Goal: Feedback & Contribution: Submit feedback/report problem

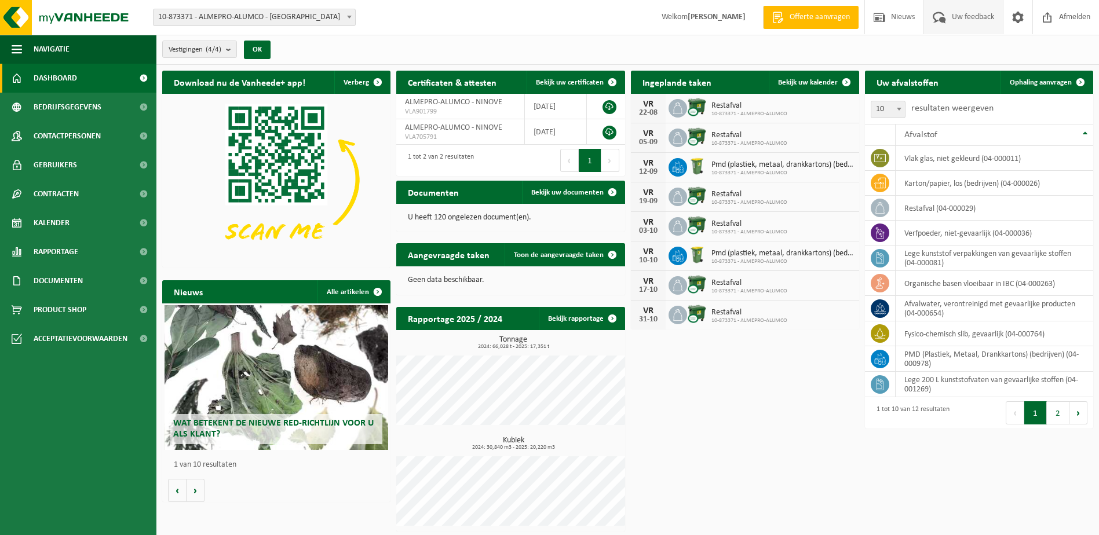
click at [940, 25] on span at bounding box center [939, 17] width 19 height 34
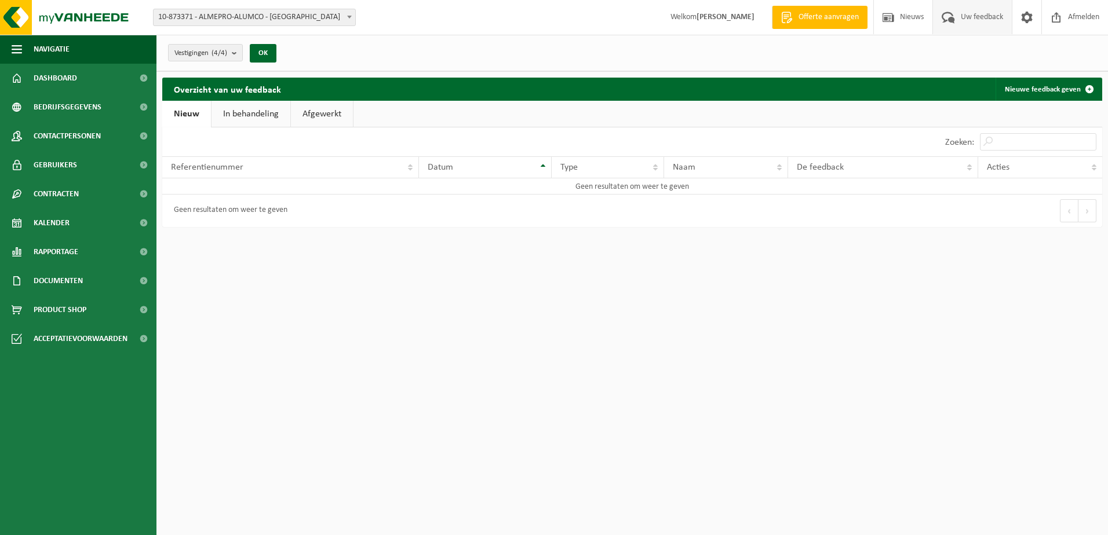
click at [269, 108] on link "In behandeling" at bounding box center [250, 114] width 79 height 27
click at [318, 107] on link "Afgewerkt" at bounding box center [324, 114] width 62 height 27
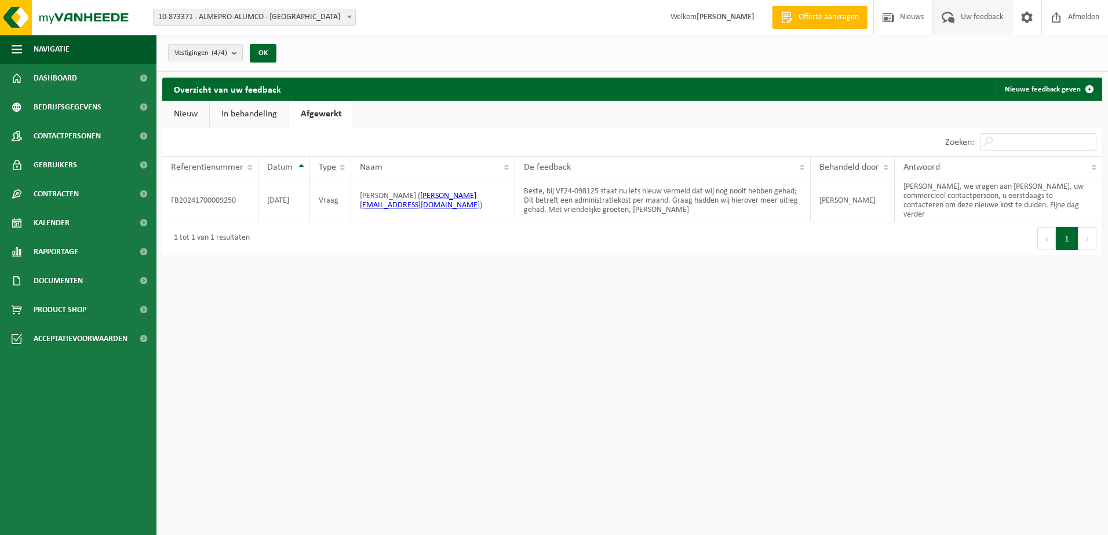
click at [262, 112] on link "In behandeling" at bounding box center [249, 114] width 79 height 27
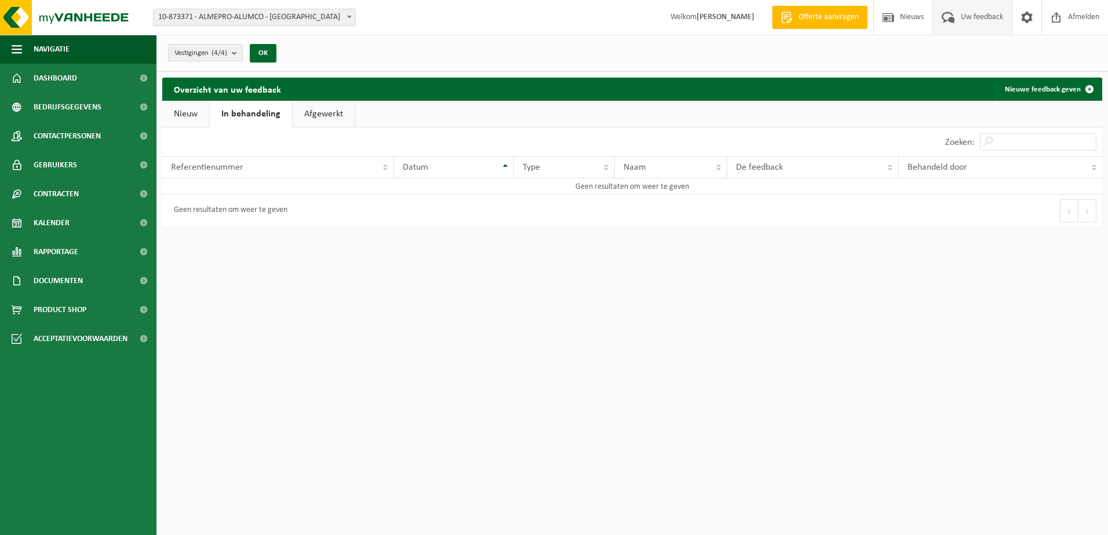
click at [309, 108] on link "Afgewerkt" at bounding box center [324, 114] width 62 height 27
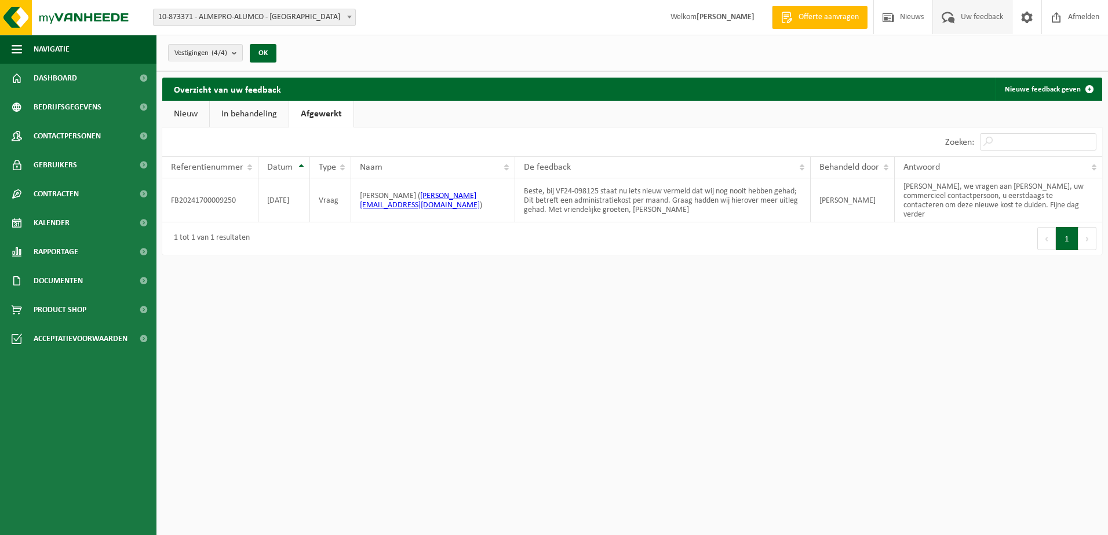
click at [266, 109] on link "In behandeling" at bounding box center [249, 114] width 79 height 27
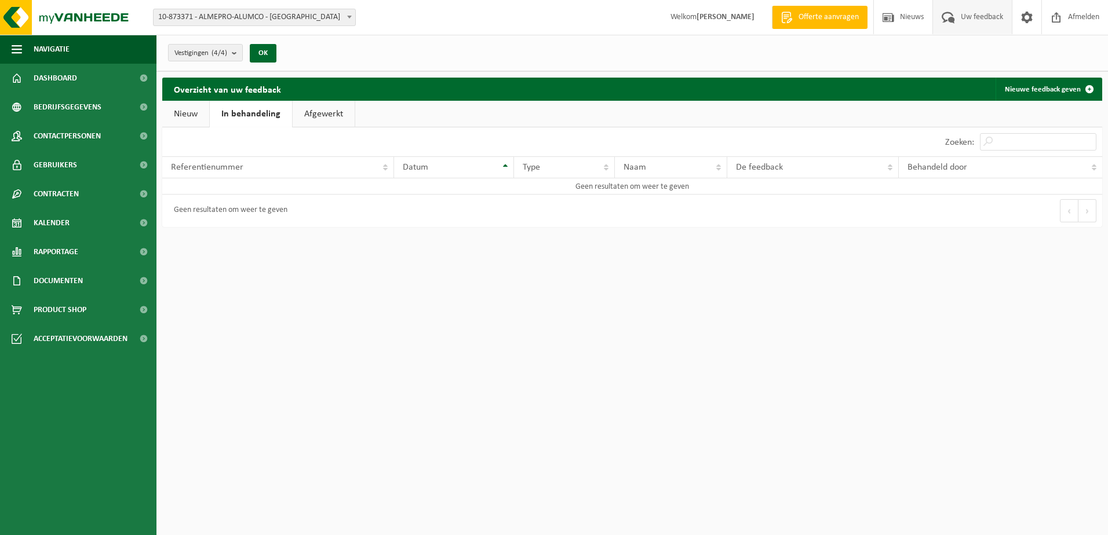
click at [314, 109] on link "Afgewerkt" at bounding box center [324, 114] width 62 height 27
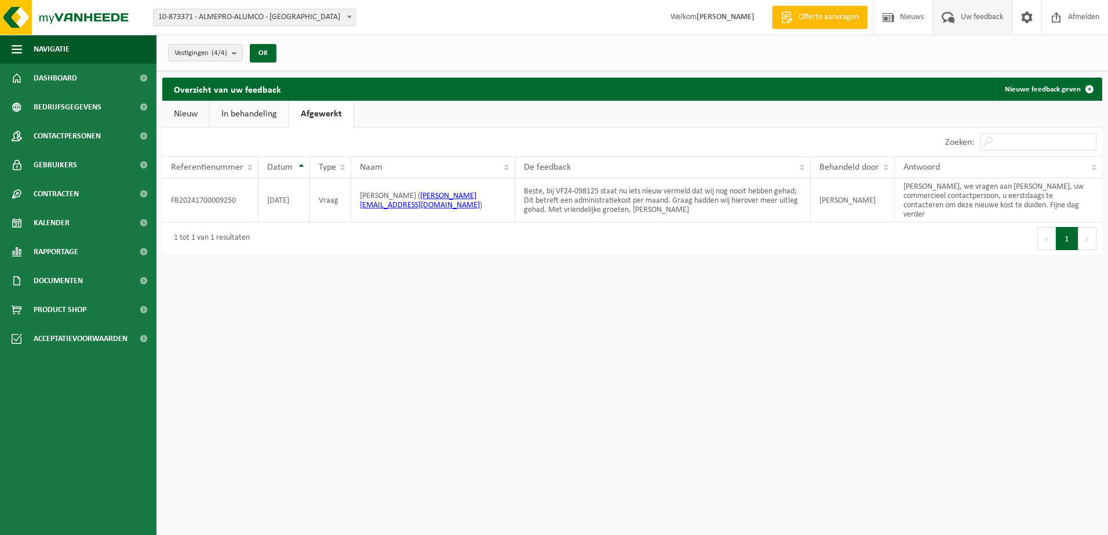
click at [189, 111] on link "Nieuw" at bounding box center [185, 114] width 47 height 27
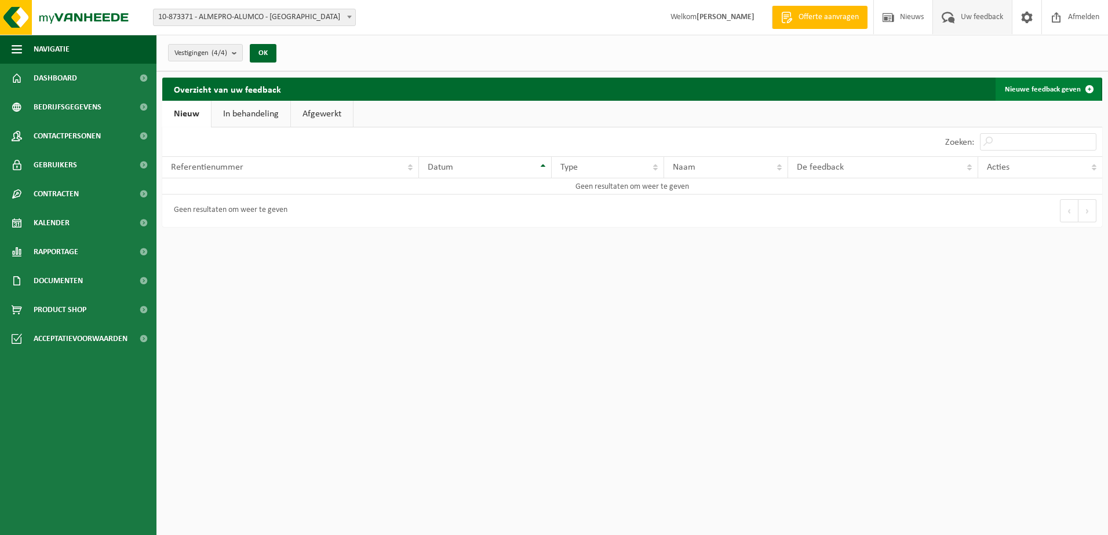
click at [1085, 83] on span at bounding box center [1088, 89] width 23 height 23
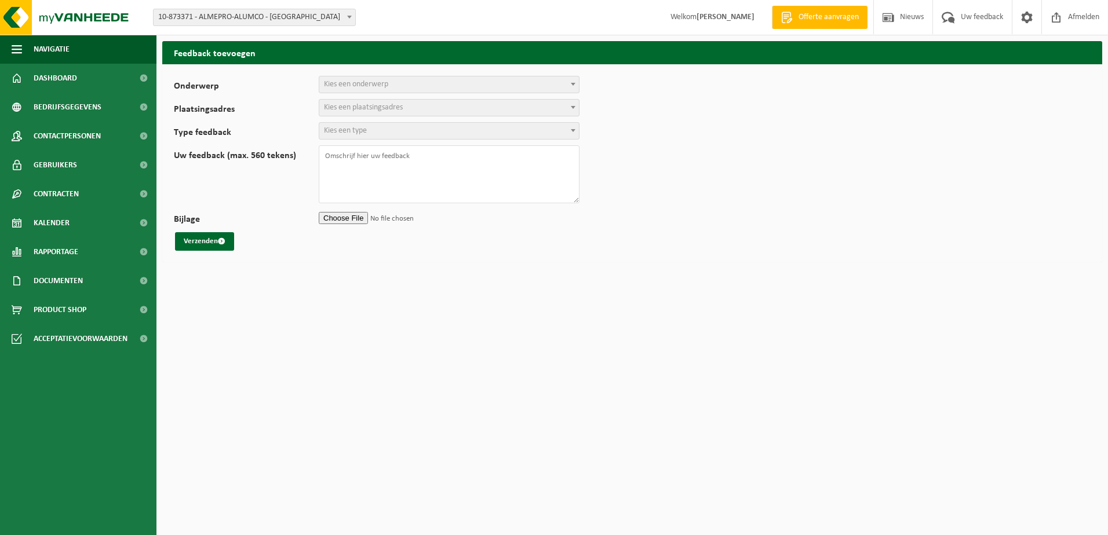
select select
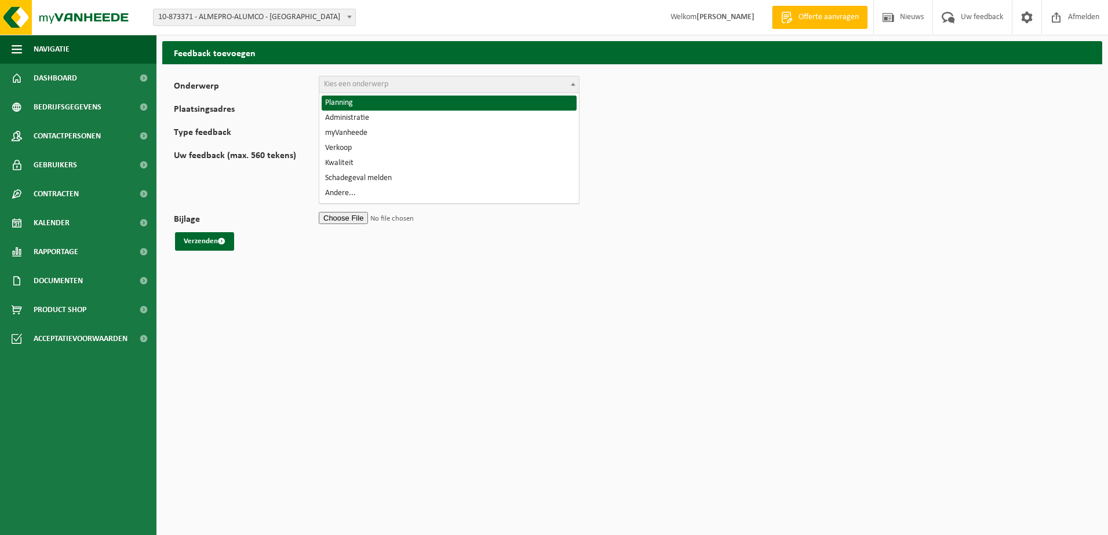
click at [375, 89] on span "Kies een onderwerp" at bounding box center [356, 84] width 64 height 9
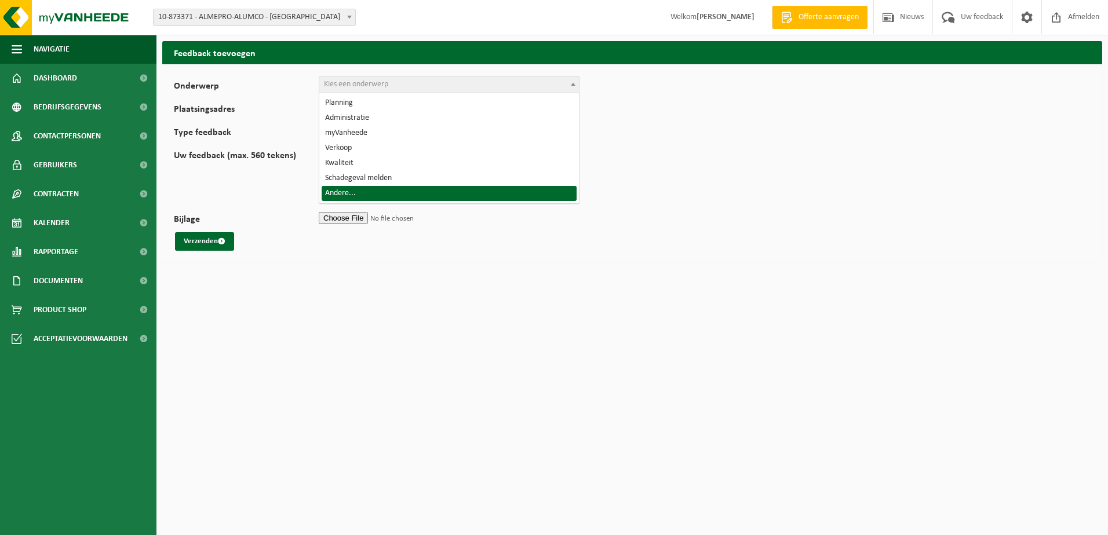
select select "32"
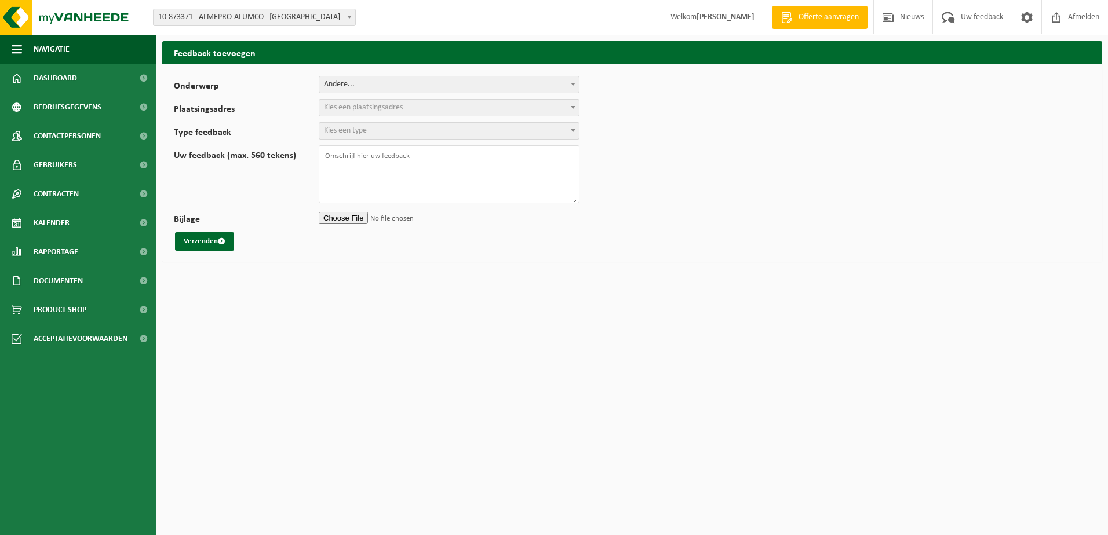
click at [378, 104] on span "Kies een plaatsingsadres" at bounding box center [363, 107] width 79 height 9
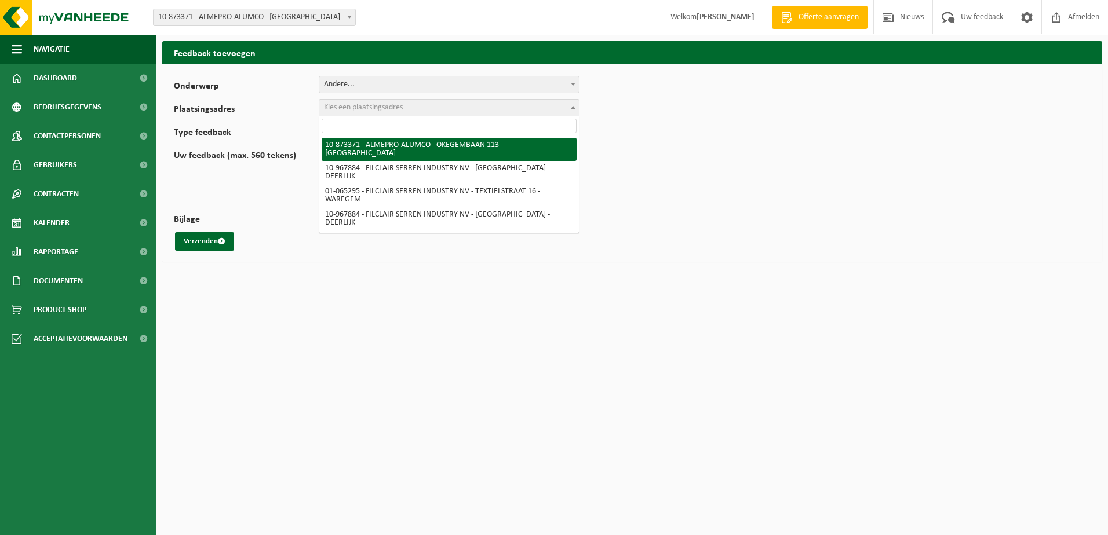
select select "115067"
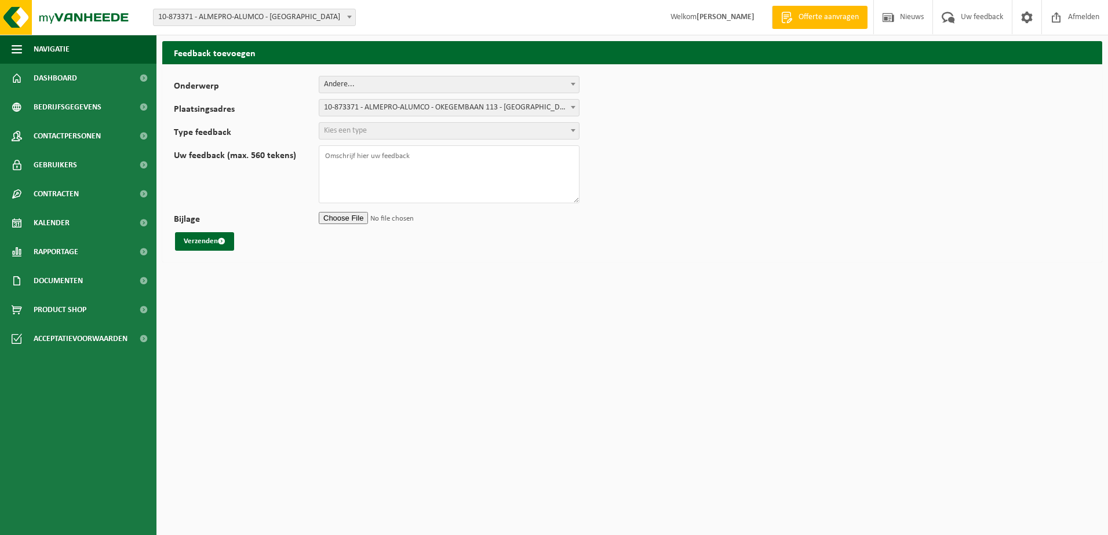
click at [353, 137] on span "Kies een type" at bounding box center [449, 131] width 260 height 16
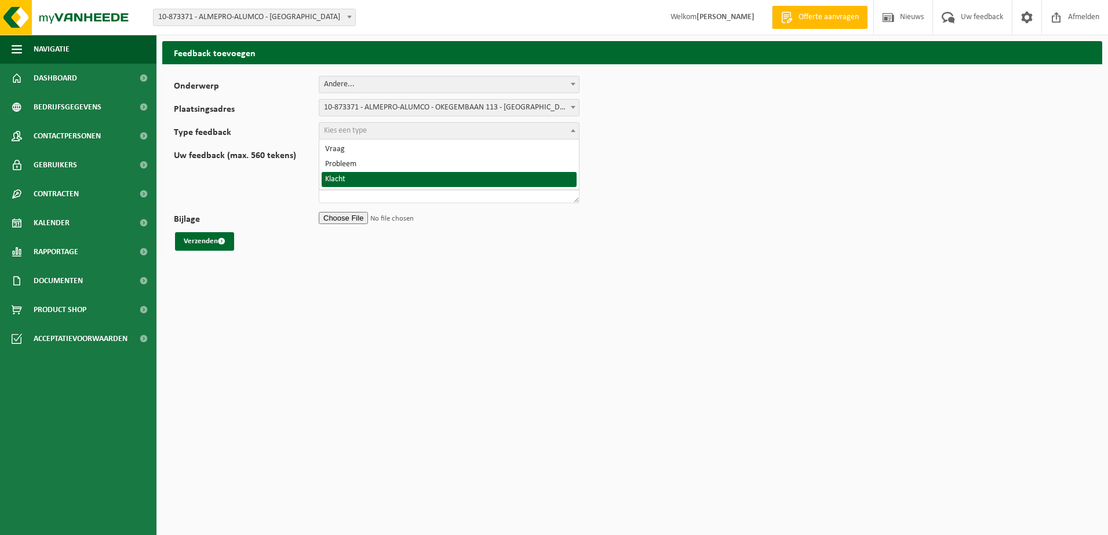
select select "COM"
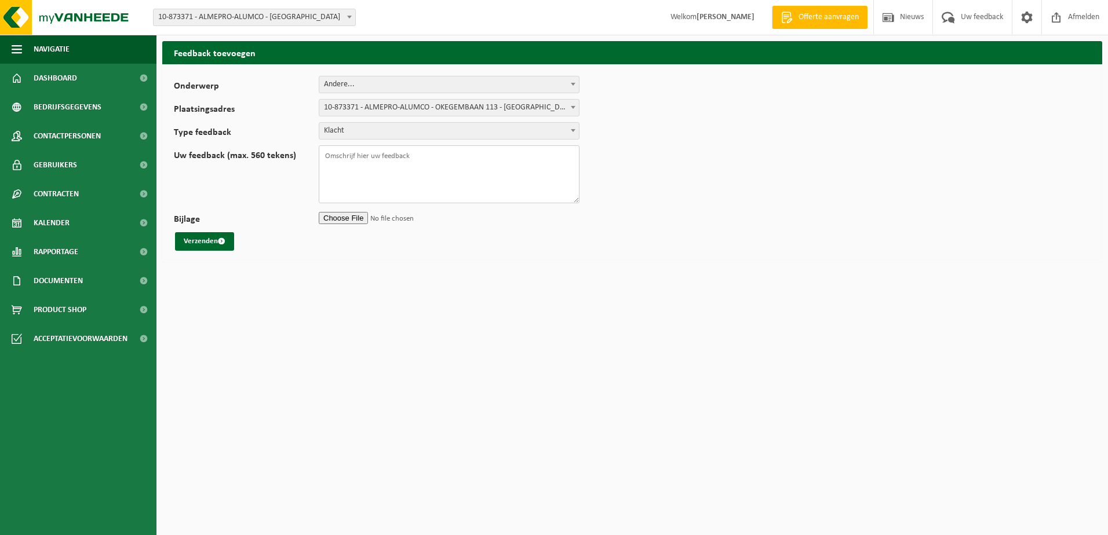
click at [352, 162] on textarea "Uw feedback (max. 560 tekens)" at bounding box center [449, 174] width 261 height 58
drag, startPoint x: 568, startPoint y: 173, endPoint x: 580, endPoint y: 173, distance: 12.7
click at [573, 173] on textarea "Beste, Ik probeer al meer dan 6 weken onze eigen afvalbakken terug te komen oph…" at bounding box center [449, 174] width 261 height 58
drag, startPoint x: 456, startPoint y: 181, endPoint x: 374, endPoint y: 183, distance: 82.3
click at [374, 183] on textarea "Beste, Ik probeer al meer dan 6 weken onze eigen afvalbakken terug te komen oph…" at bounding box center [449, 174] width 261 height 58
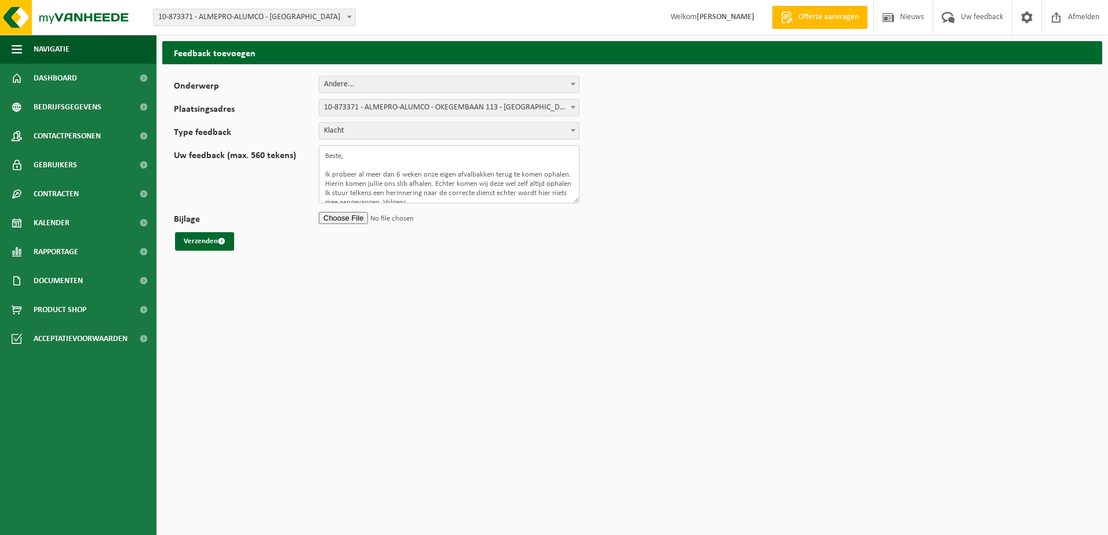
click at [365, 195] on textarea "Beste, Ik probeer al meer dan 6 weken onze eigen afvalbakken terug te komen oph…" at bounding box center [449, 174] width 261 height 58
click at [416, 184] on textarea "Beste, Ik probeer al meer dan 6 weken onze eigen afvalbakken terug te komen oph…" at bounding box center [449, 174] width 261 height 58
click at [408, 187] on textarea "Beste, Ik probeer al meer dan 6 weken onze eigen afvalbakken terug te komen oph…" at bounding box center [449, 174] width 261 height 58
click at [510, 189] on textarea "Beste, Ik probeer al meer dan 6 weken onze eigen afvalbakken terug te komen oph…" at bounding box center [449, 174] width 261 height 58
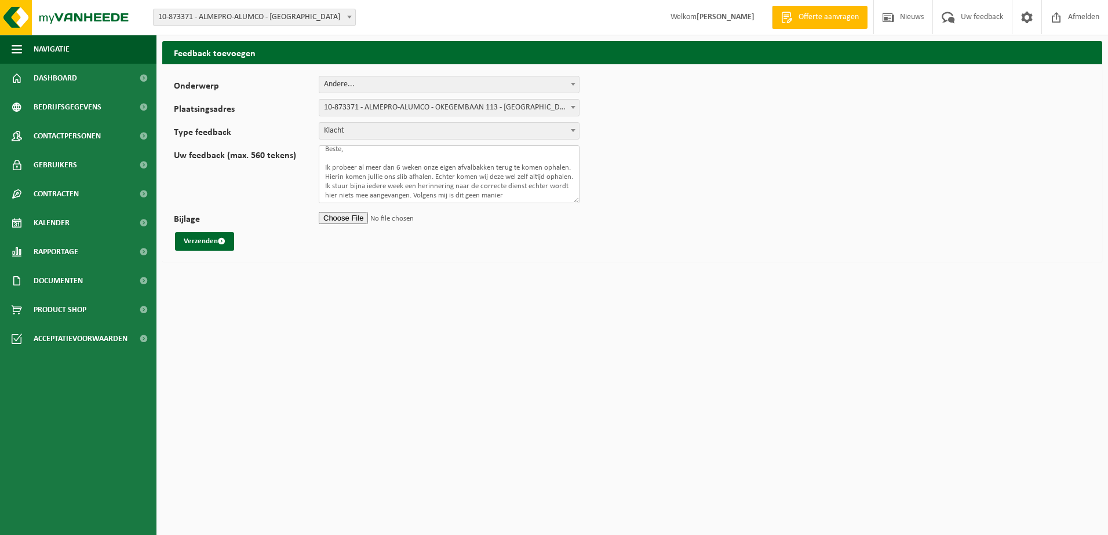
scroll to position [10, 0]
type textarea "Beste, Ik probeer al meer dan 6 weken onze eigen afvalbakken terug te komen oph…"
click at [342, 215] on input "Bijlage" at bounding box center [449, 217] width 261 height 17
type input "C:\fakepath\deel mailverkeer vanheede klacht.msg"
click at [203, 242] on button "Verzenden" at bounding box center [204, 241] width 59 height 19
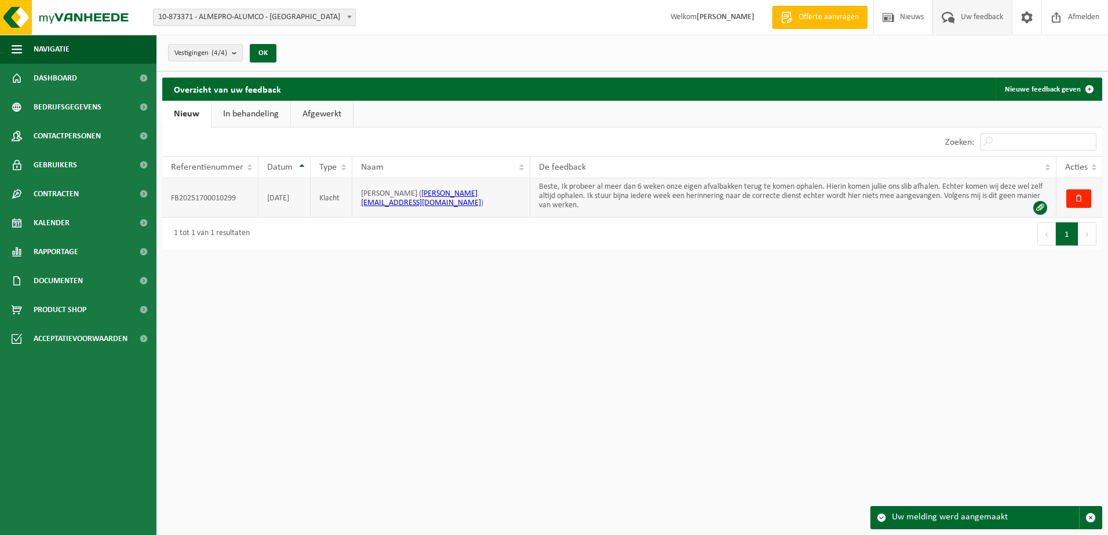
click at [578, 198] on td "Beste, Ik probeer al meer dan 6 weken onze eigen afvalbakken terug te komen oph…" at bounding box center [793, 197] width 526 height 39
click at [235, 120] on link "In behandeling" at bounding box center [250, 114] width 79 height 27
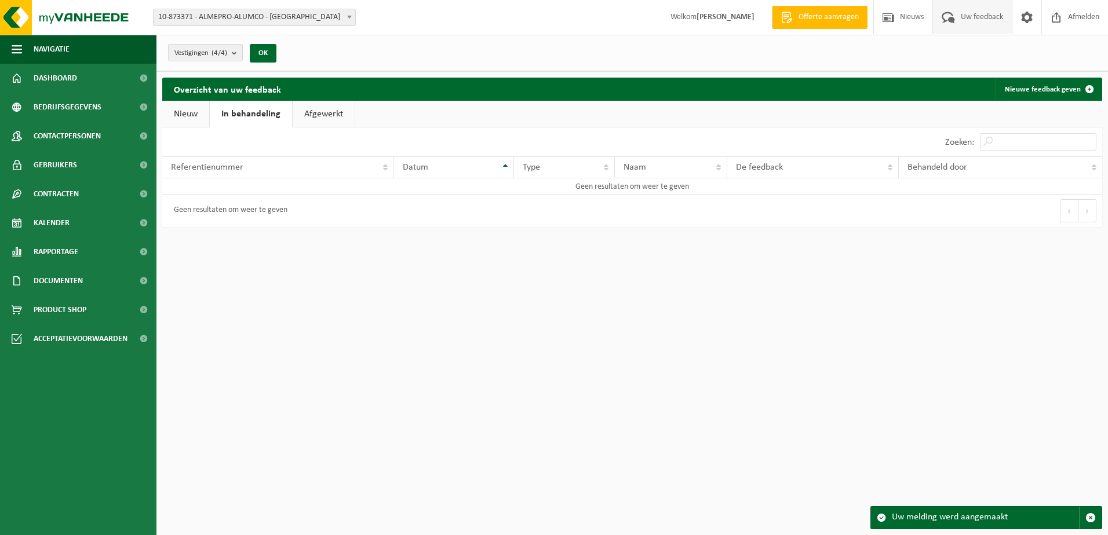
click at [344, 118] on link "Afgewerkt" at bounding box center [324, 114] width 62 height 27
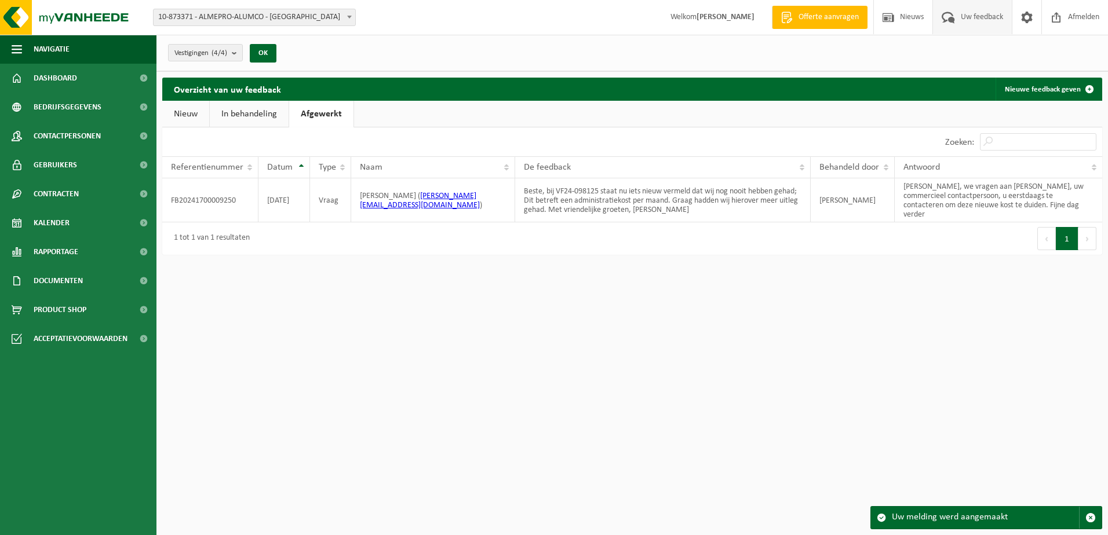
click at [258, 116] on link "In behandeling" at bounding box center [249, 114] width 79 height 27
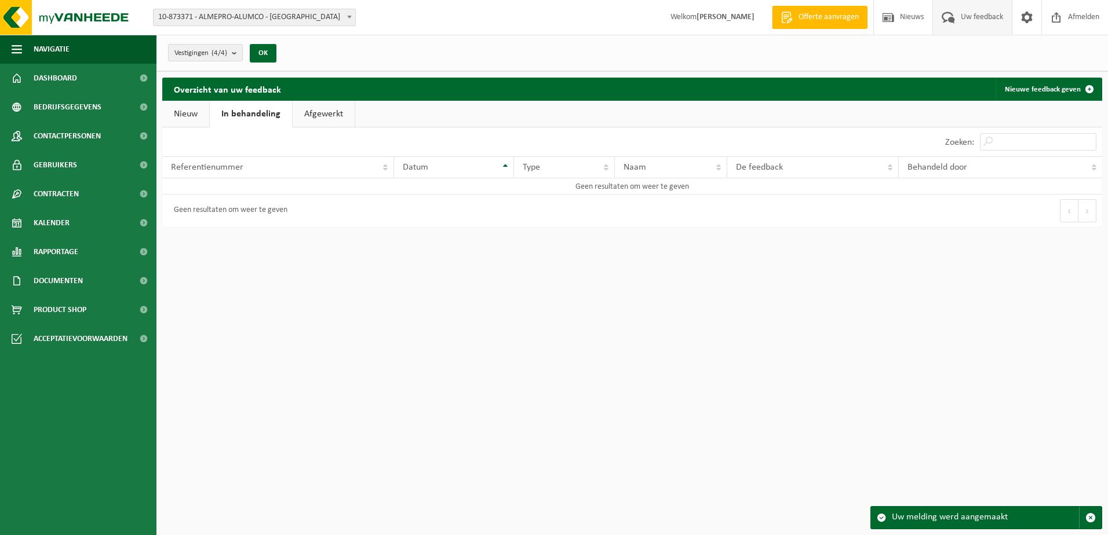
click at [193, 118] on link "Nieuw" at bounding box center [185, 114] width 47 height 27
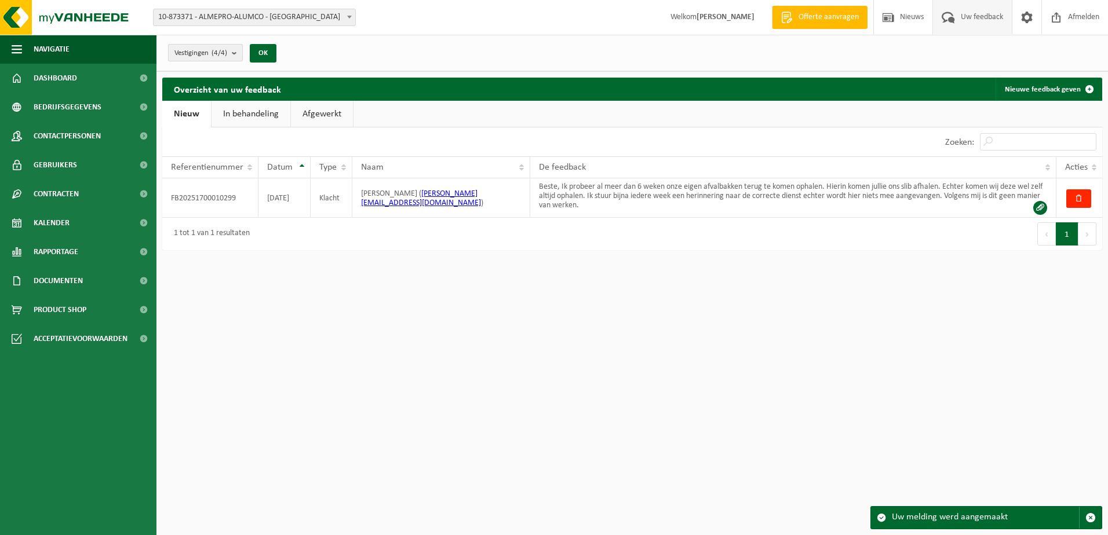
click at [174, 53] on span "Vestigingen (4/4)" at bounding box center [200, 53] width 53 height 17
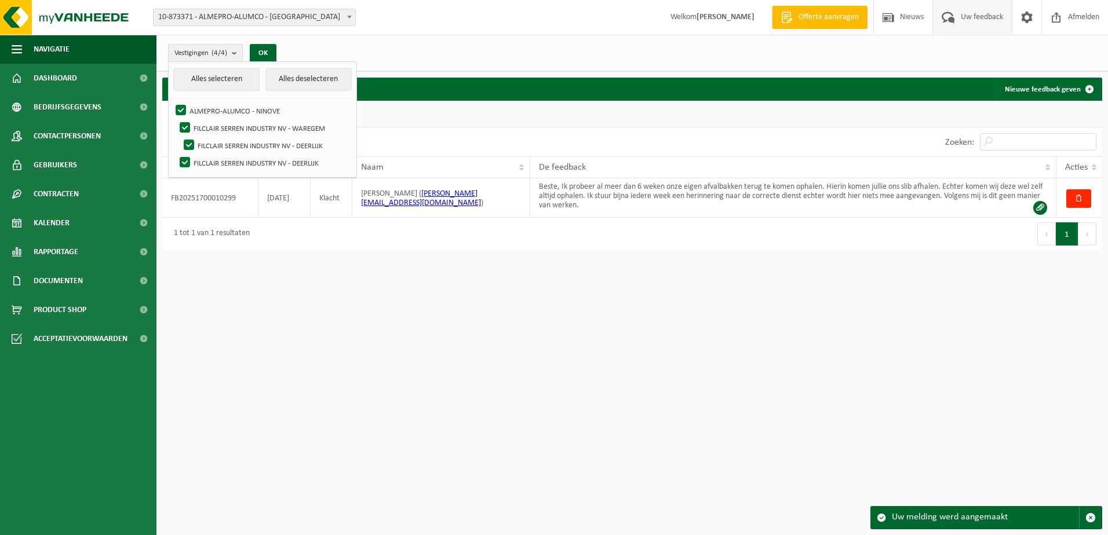
click at [174, 53] on span "Vestigingen (4/4)" at bounding box center [200, 53] width 53 height 17
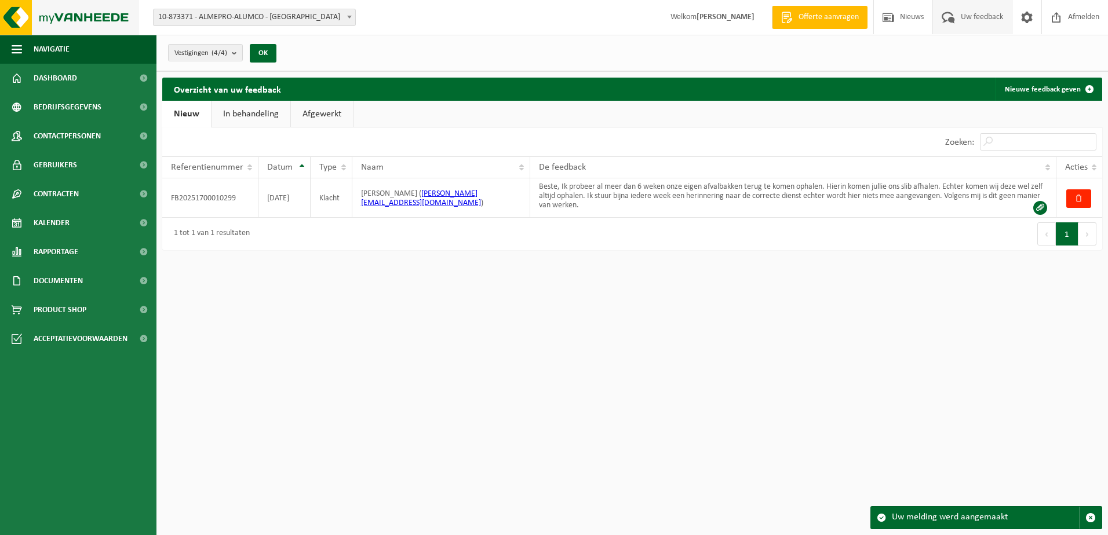
click at [75, 16] on img at bounding box center [69, 17] width 139 height 35
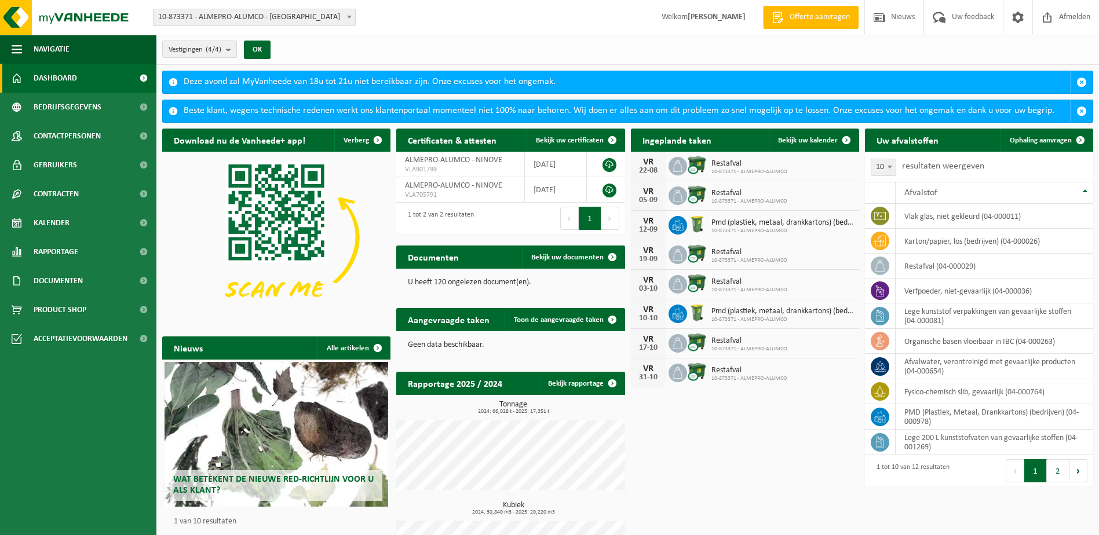
click at [715, 83] on div "Deze avond zal MyVanheede van 18u tot 21u niet bereikbaar zijn. Onze excuses vo…" at bounding box center [627, 82] width 886 height 22
click at [1079, 109] on span "button" at bounding box center [1081, 111] width 10 height 10
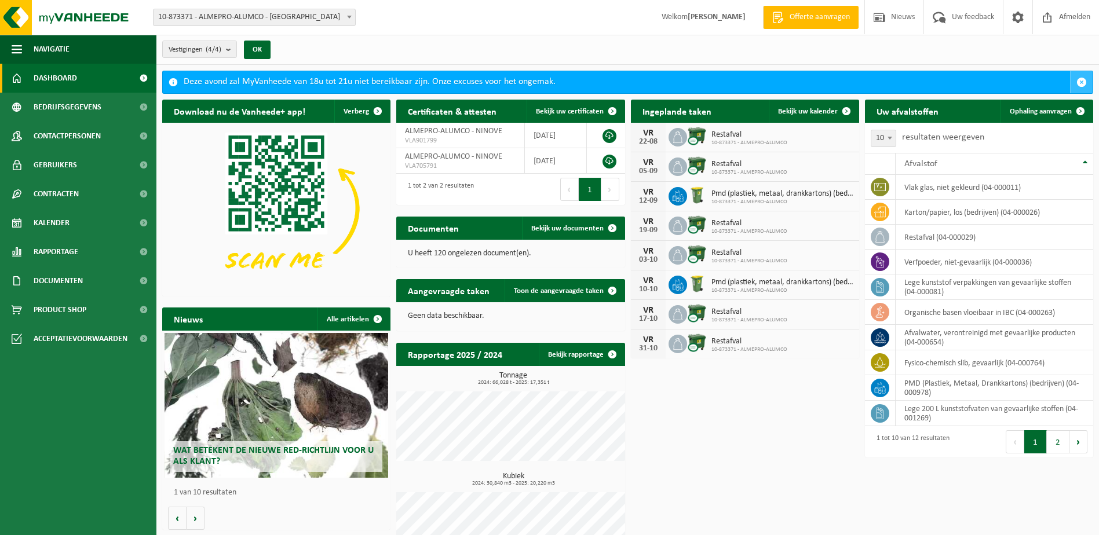
click at [1079, 84] on span "button" at bounding box center [1081, 82] width 10 height 10
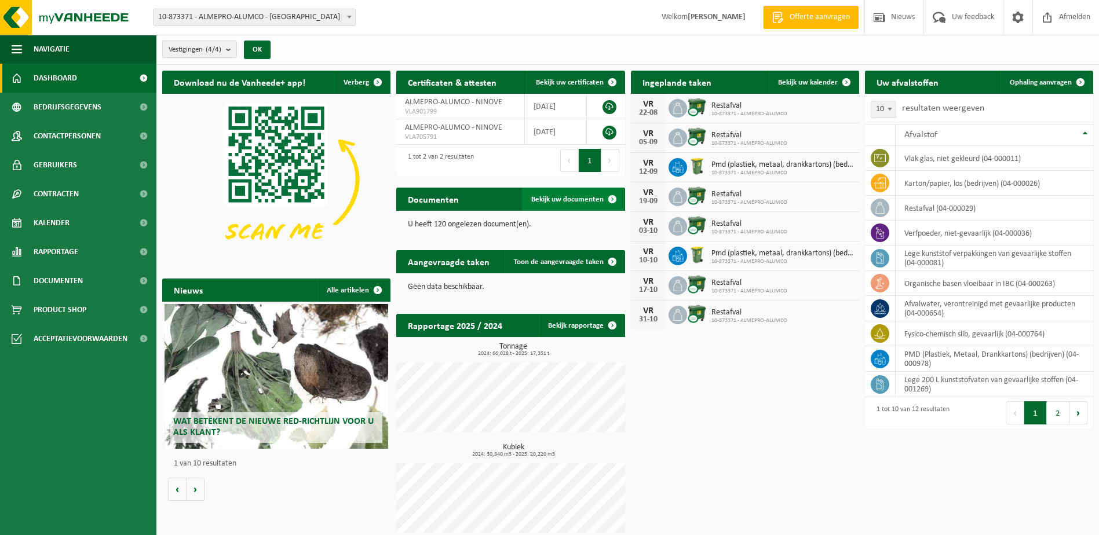
click at [579, 200] on span "Bekijk uw documenten" at bounding box center [567, 200] width 72 height 8
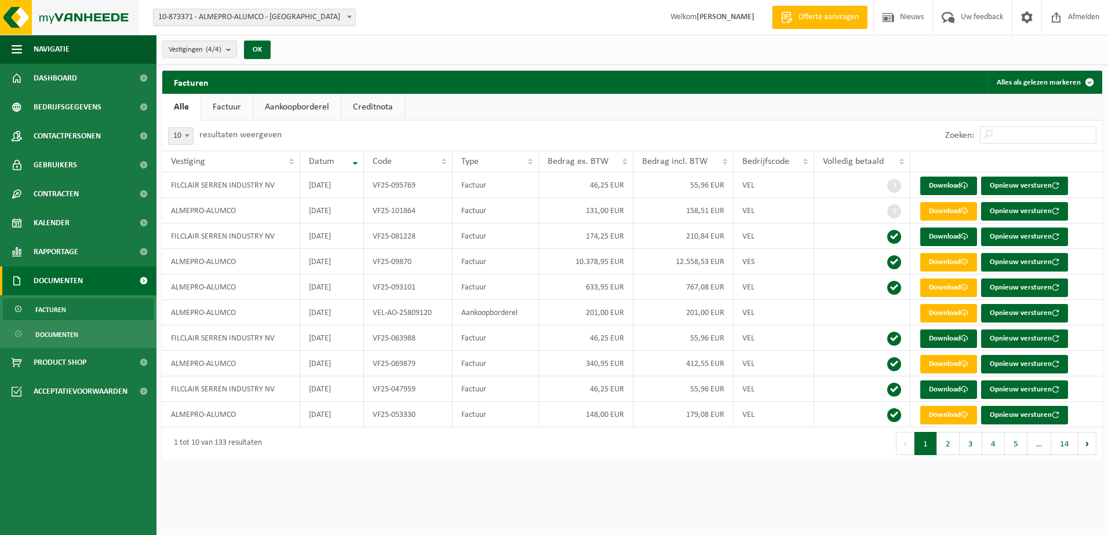
click at [38, 17] on img at bounding box center [69, 17] width 139 height 35
